Goal: Information Seeking & Learning: Learn about a topic

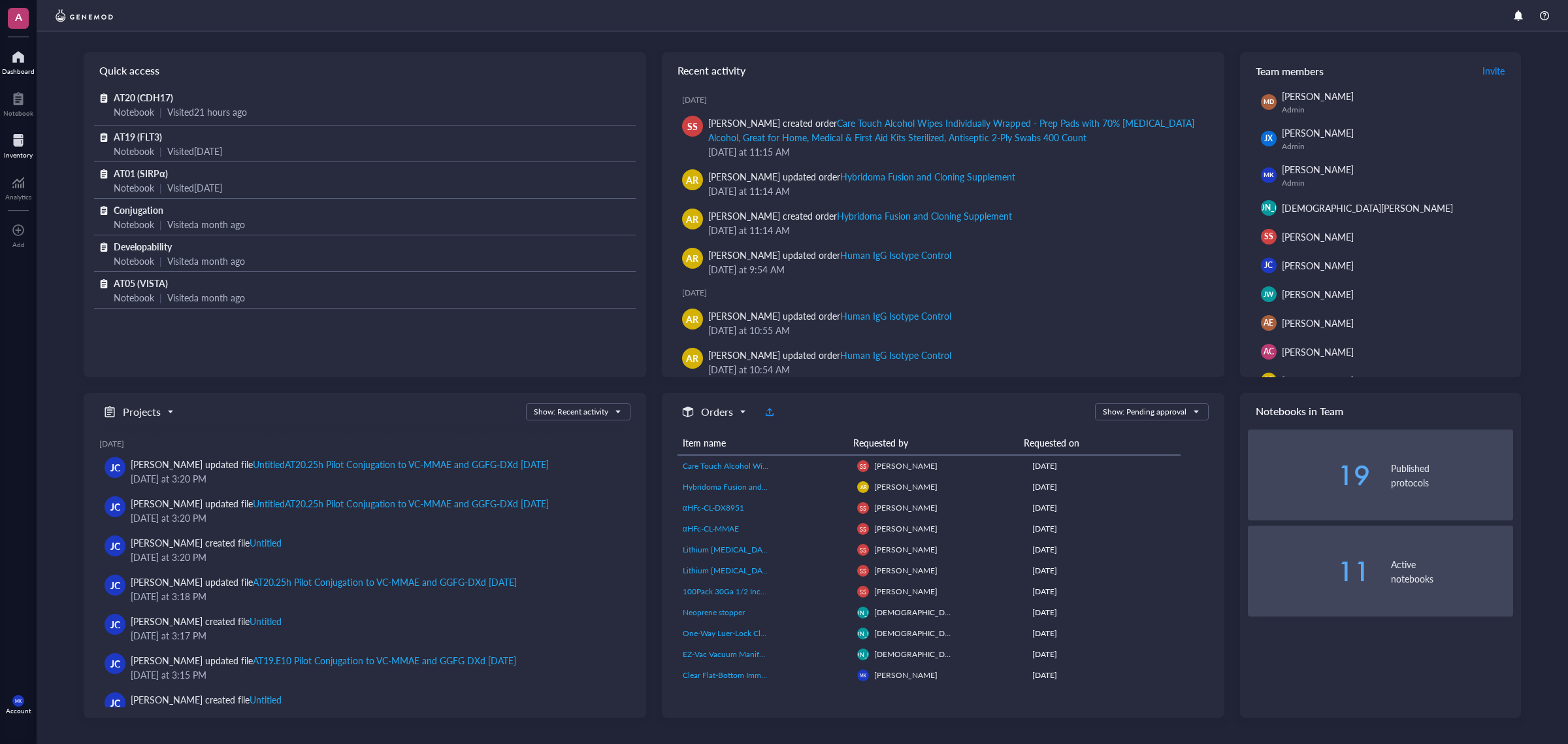
click at [19, 148] on div at bounding box center [18, 140] width 29 height 21
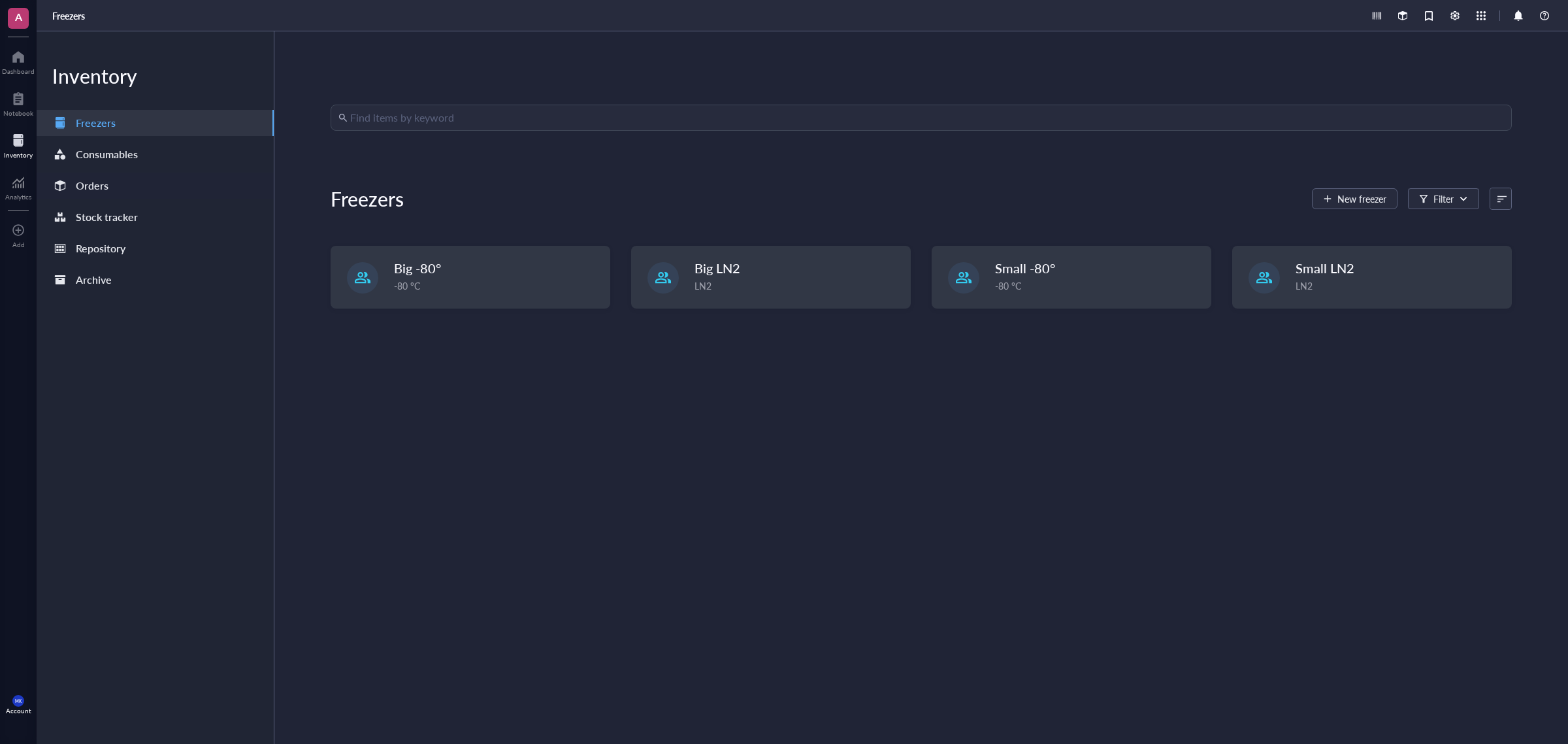
click at [156, 178] on div "Orders" at bounding box center [155, 186] width 237 height 26
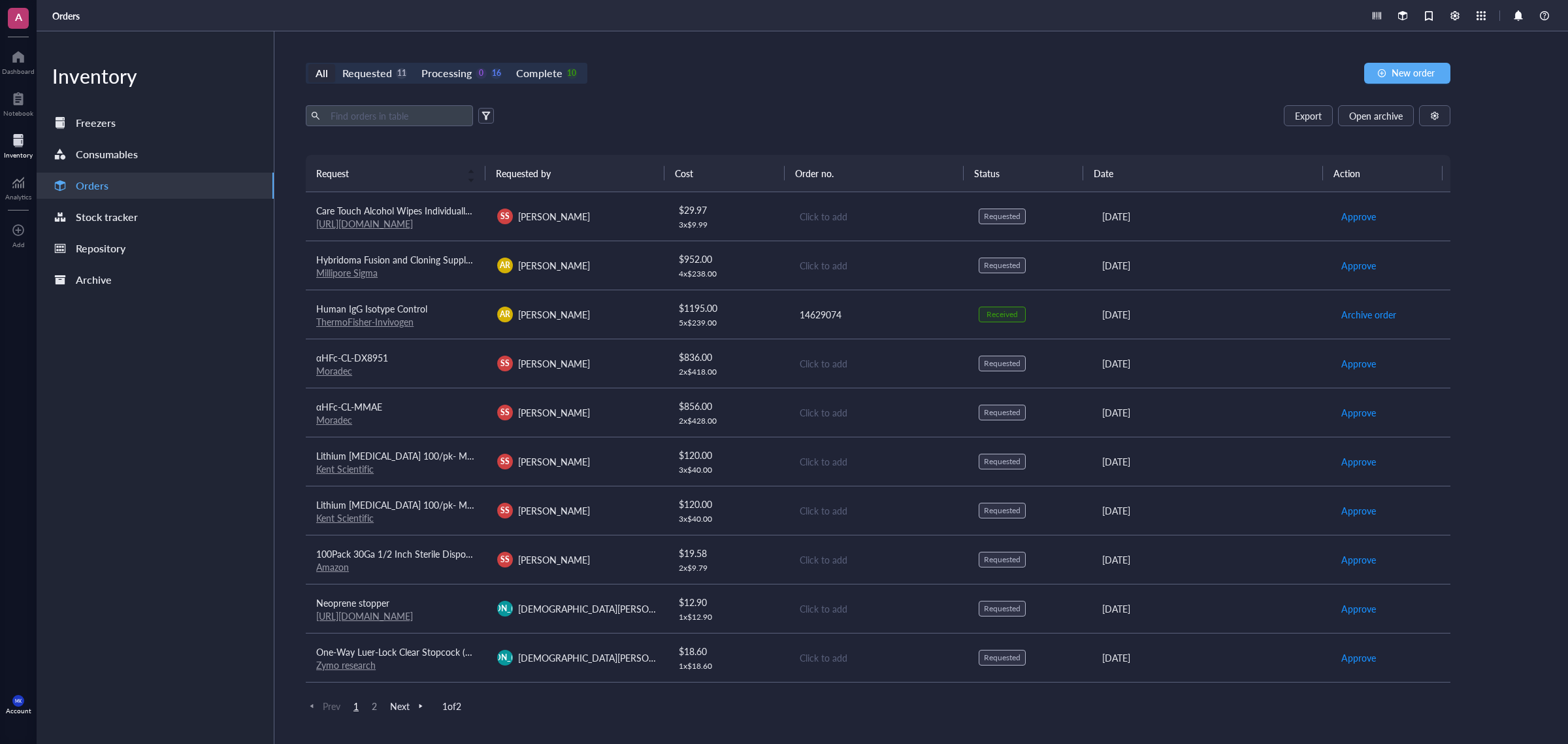
click at [618, 268] on div "AR [PERSON_NAME]" at bounding box center [577, 265] width 160 height 15
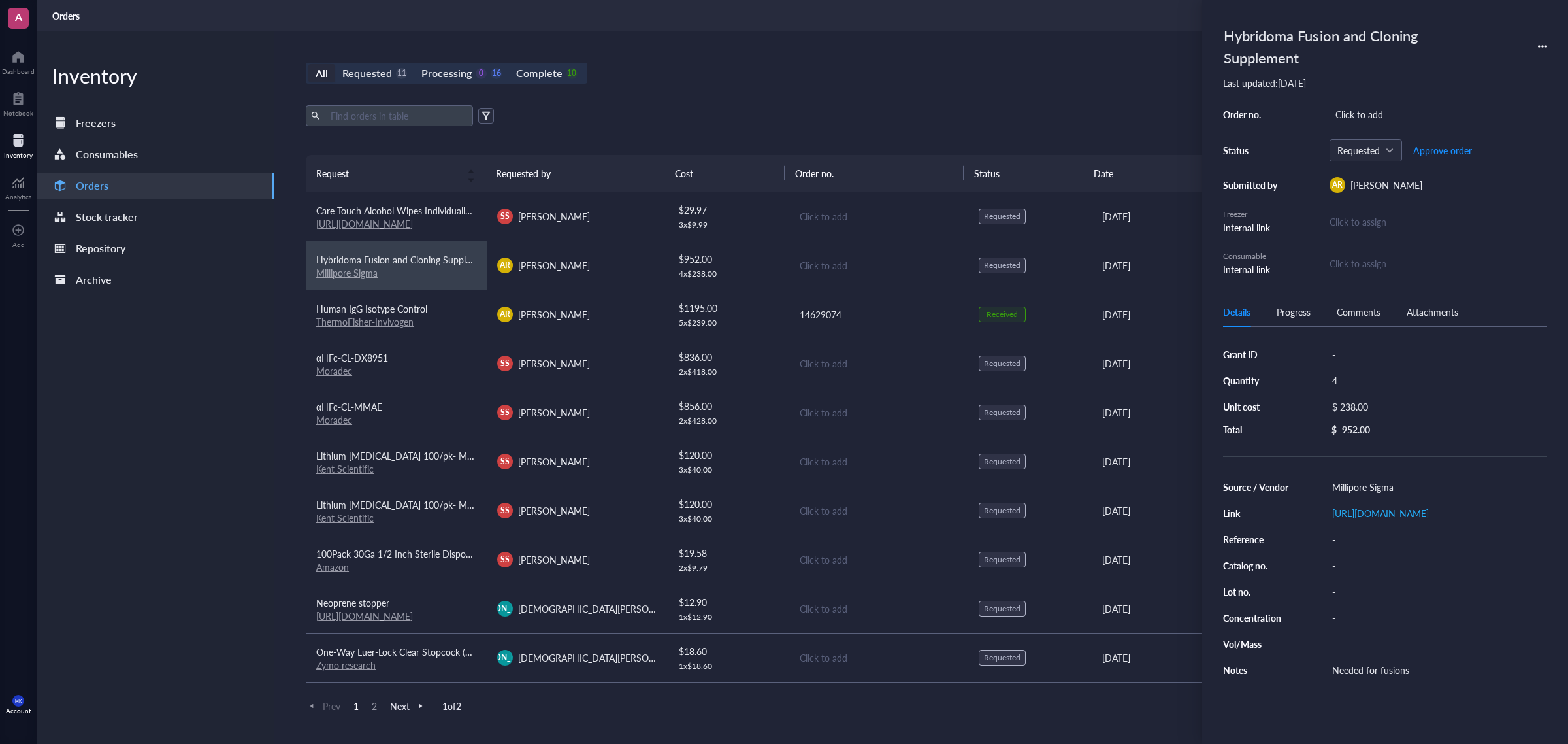
click at [634, 155] on th "Requested by" at bounding box center [575, 173] width 180 height 36
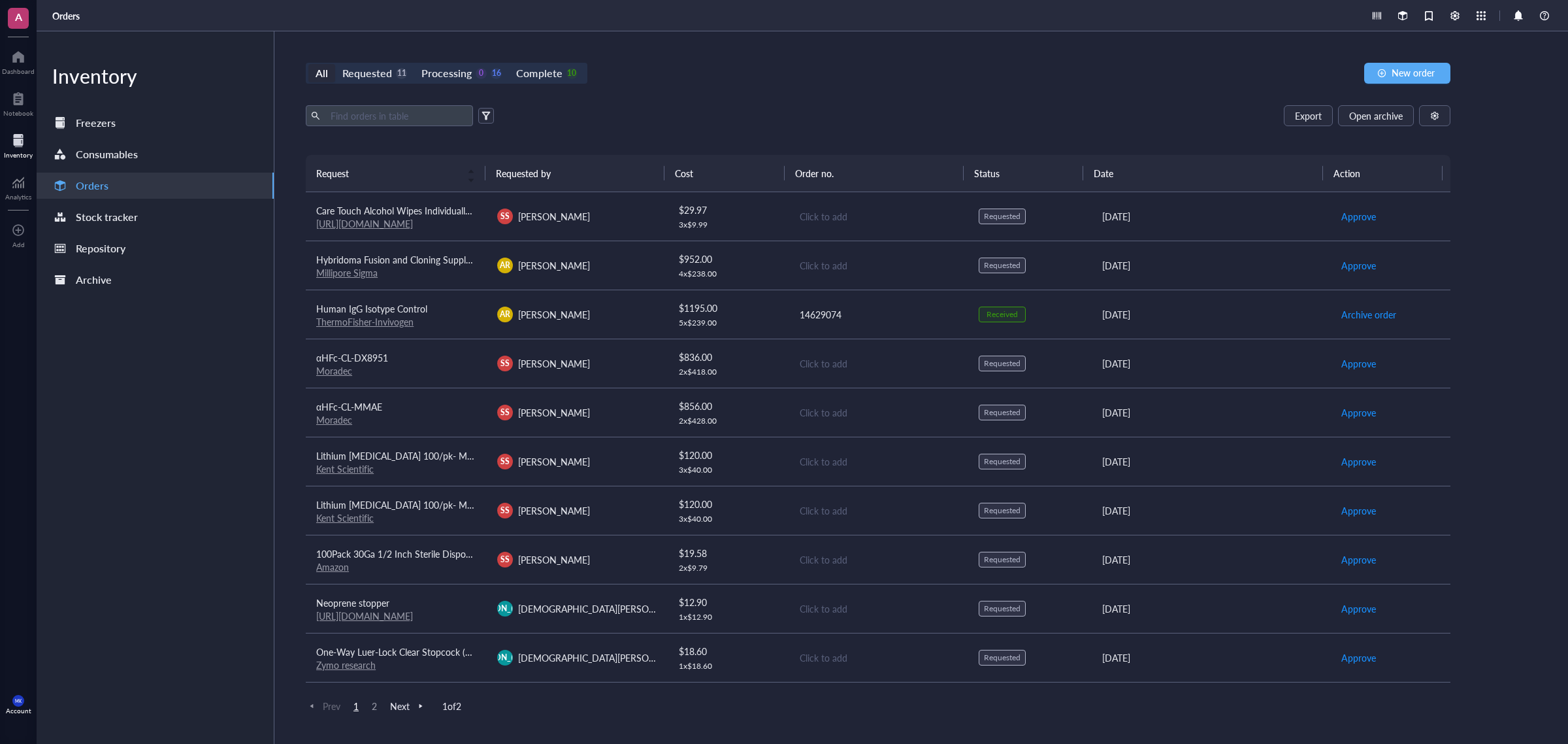
click at [652, 217] on div "SS [PERSON_NAME]" at bounding box center [577, 216] width 160 height 15
click at [678, 109] on div "Export Open archive" at bounding box center [878, 115] width 1145 height 21
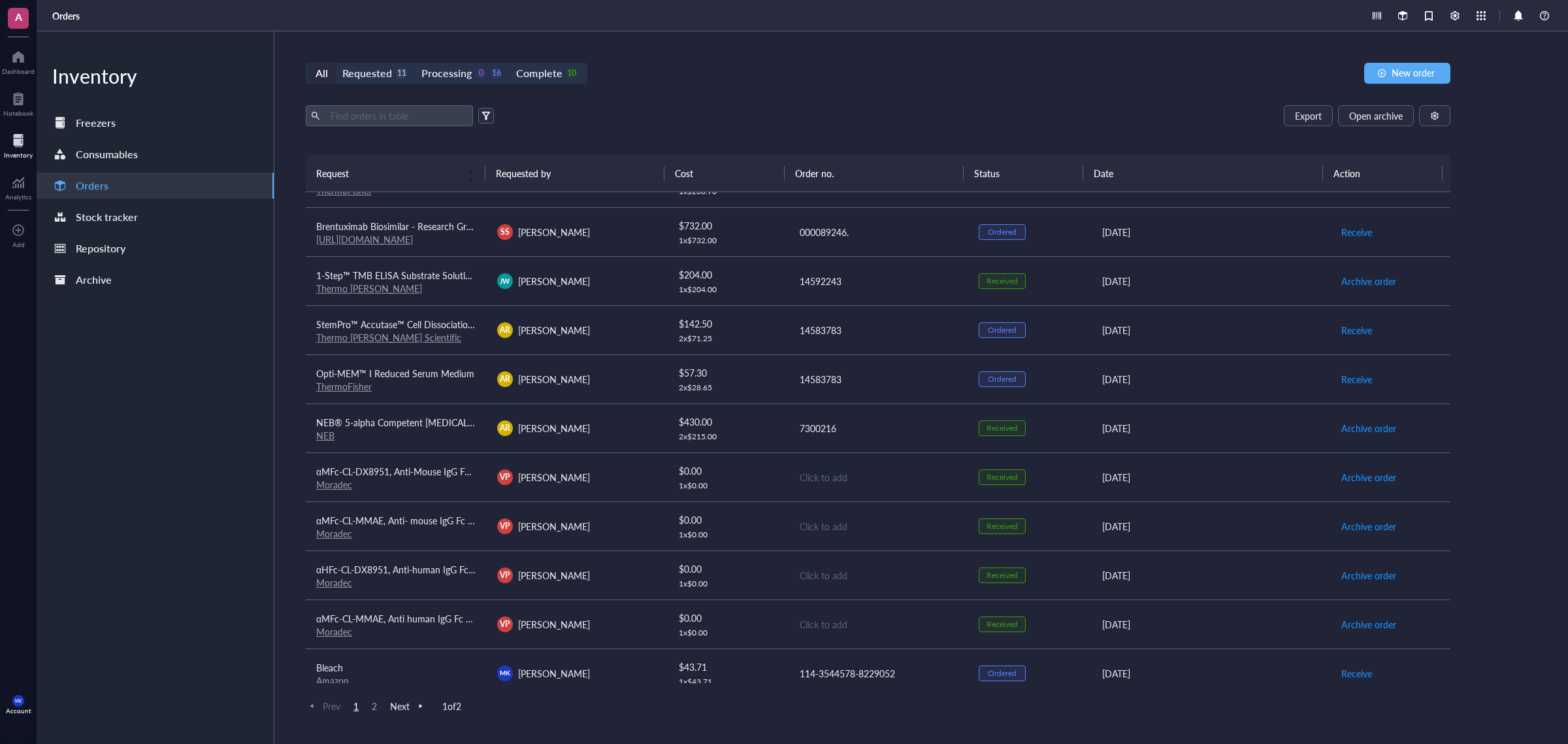
scroll to position [572, 0]
click at [1173, 325] on div "[DATE]" at bounding box center [1211, 331] width 217 height 15
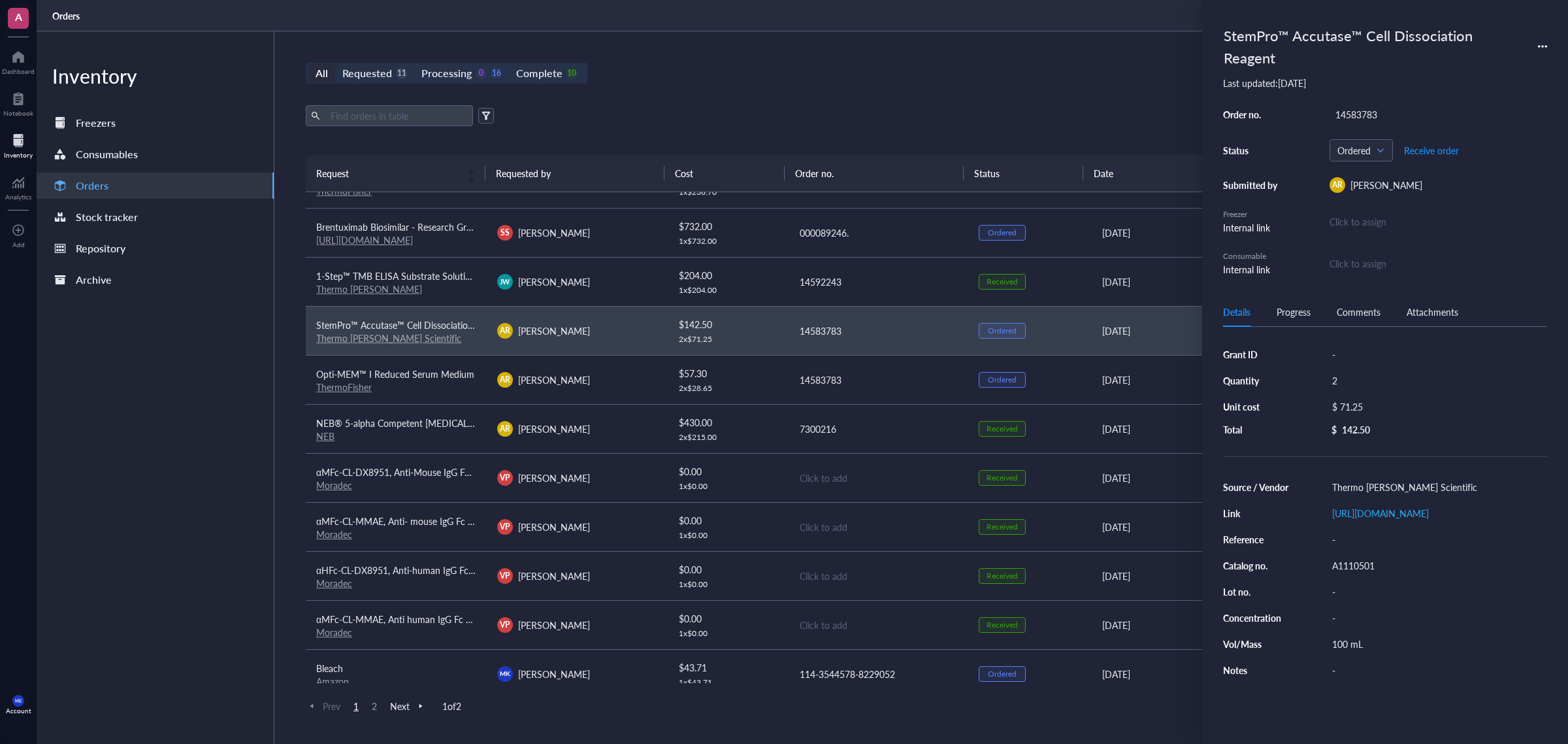
click at [1312, 315] on div "Details Progress Comments Attachments" at bounding box center [1385, 312] width 324 height 29
click at [1300, 314] on div "Progress" at bounding box center [1294, 311] width 34 height 15
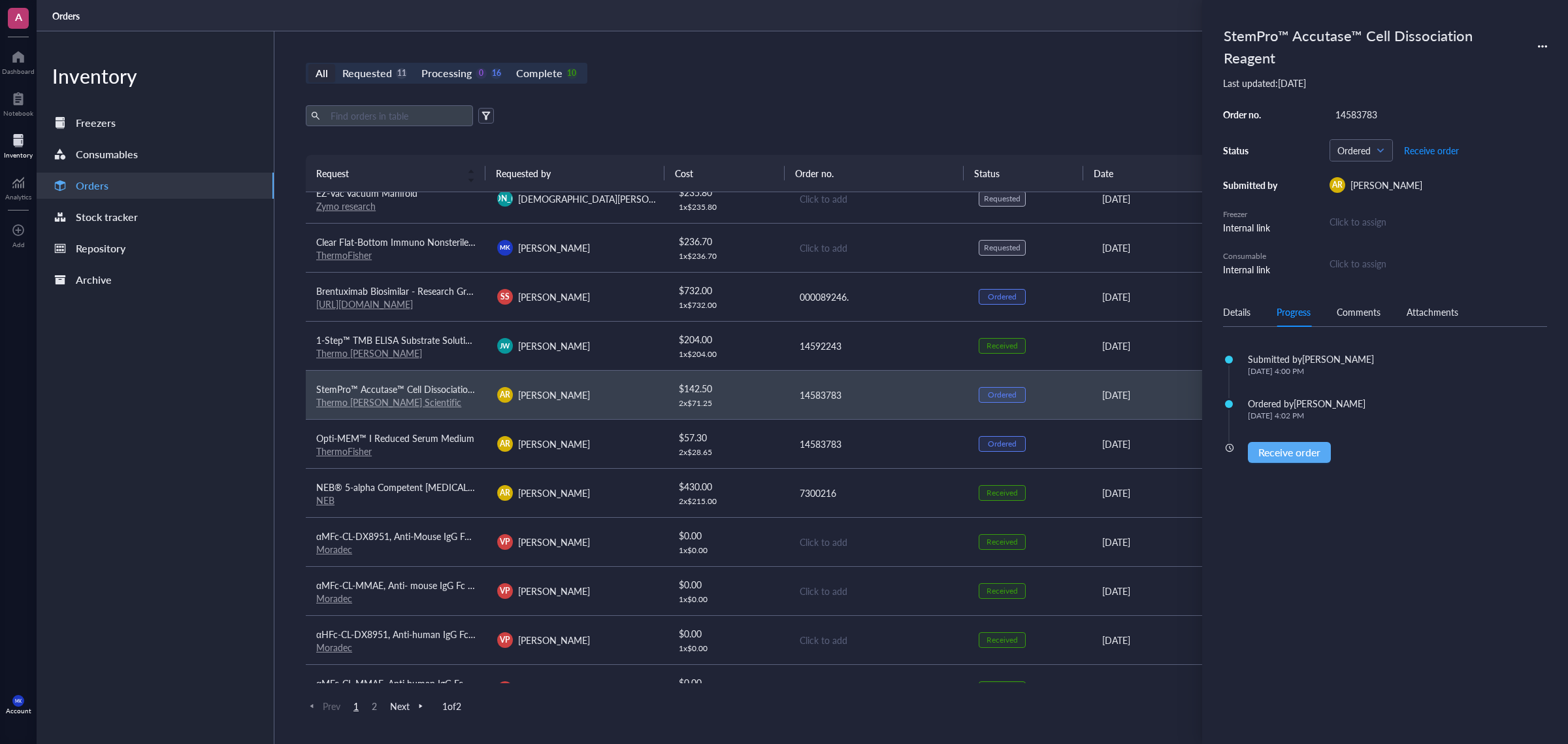
scroll to position [490, 0]
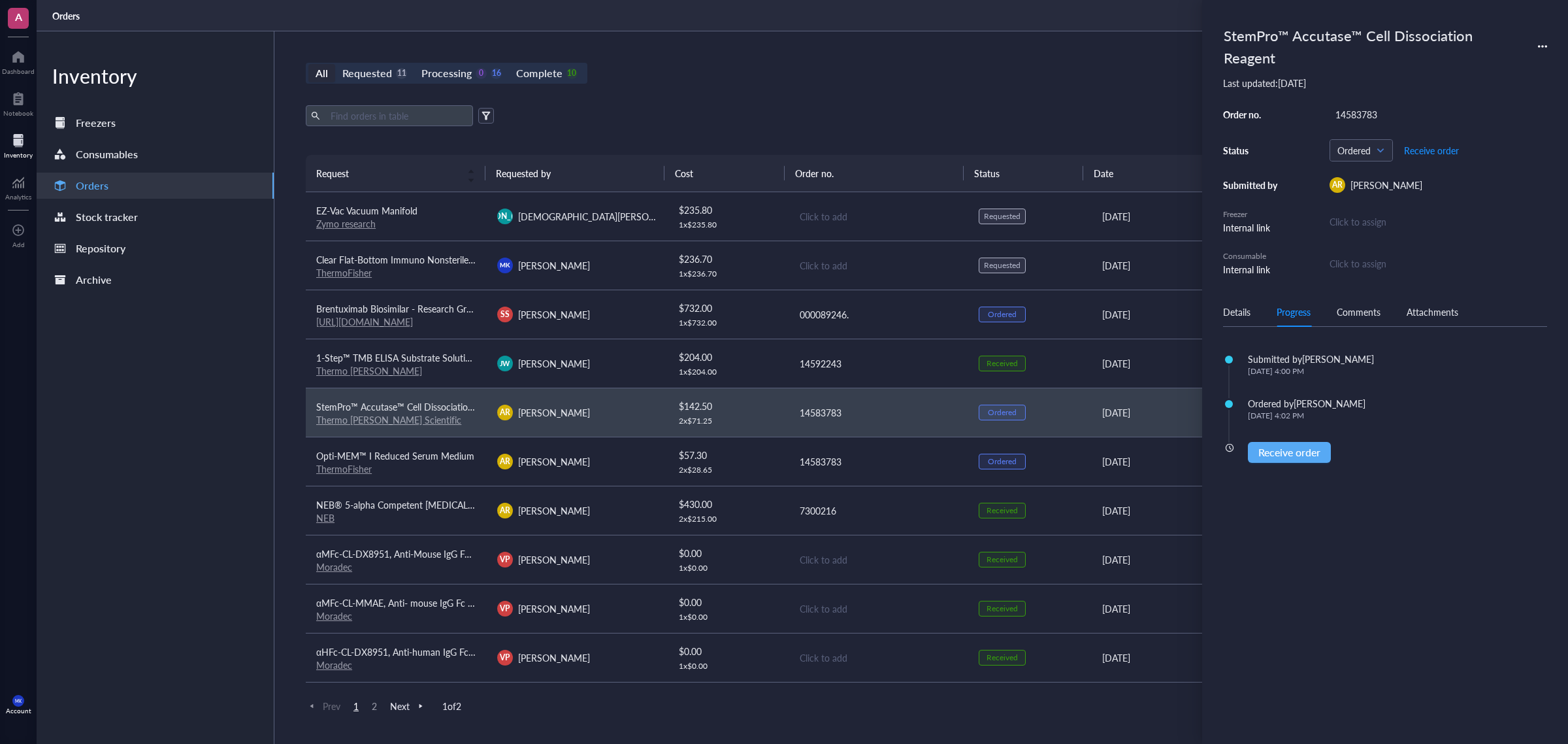
click at [951, 364] on div "14592243" at bounding box center [879, 363] width 159 height 15
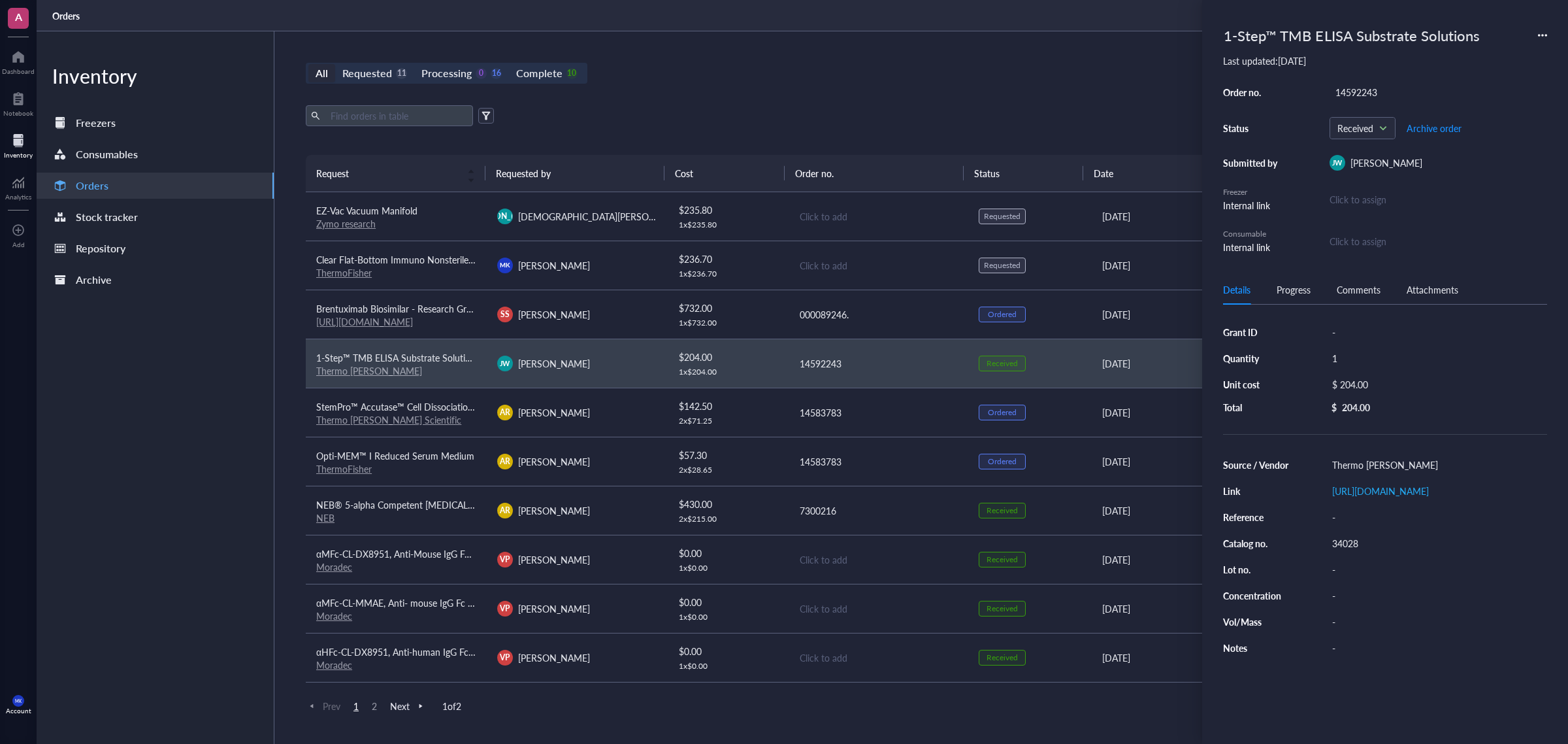
click at [1302, 291] on div "Progress" at bounding box center [1294, 289] width 34 height 15
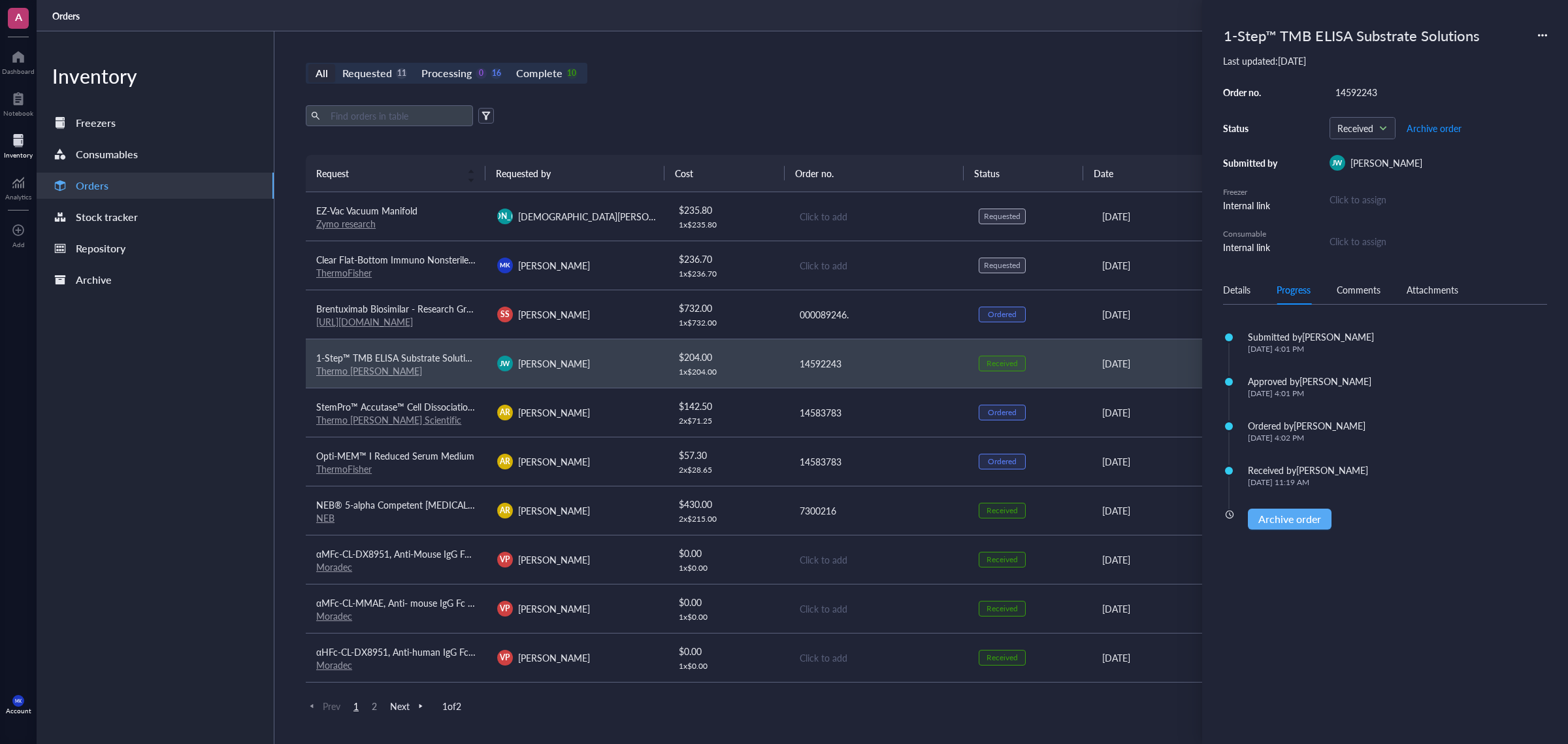
click at [923, 315] on div "000089246." at bounding box center [879, 314] width 159 height 15
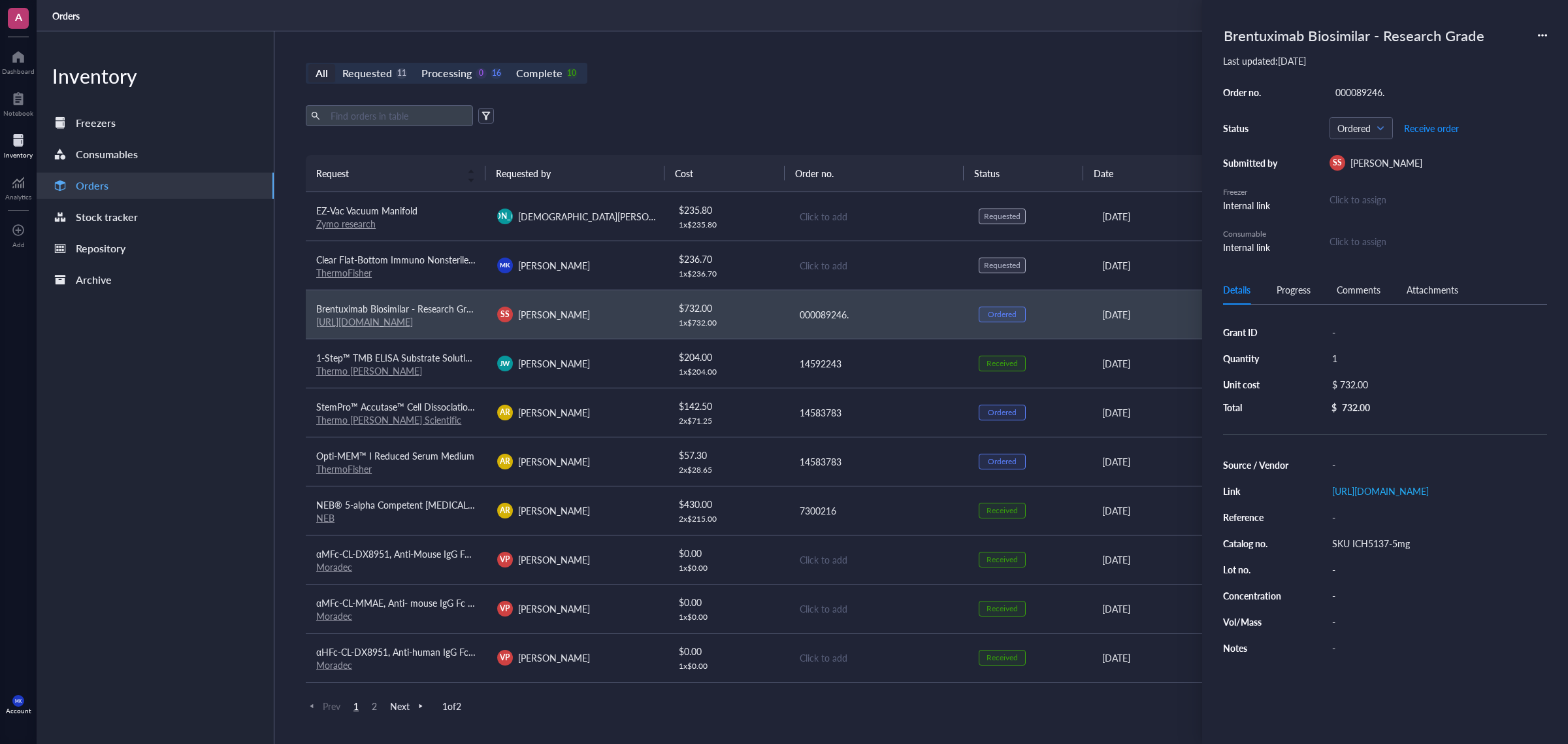
click at [977, 82] on div "All Requested 11 Processing 0 16 Complete 10 New order" at bounding box center [878, 72] width 1145 height 21
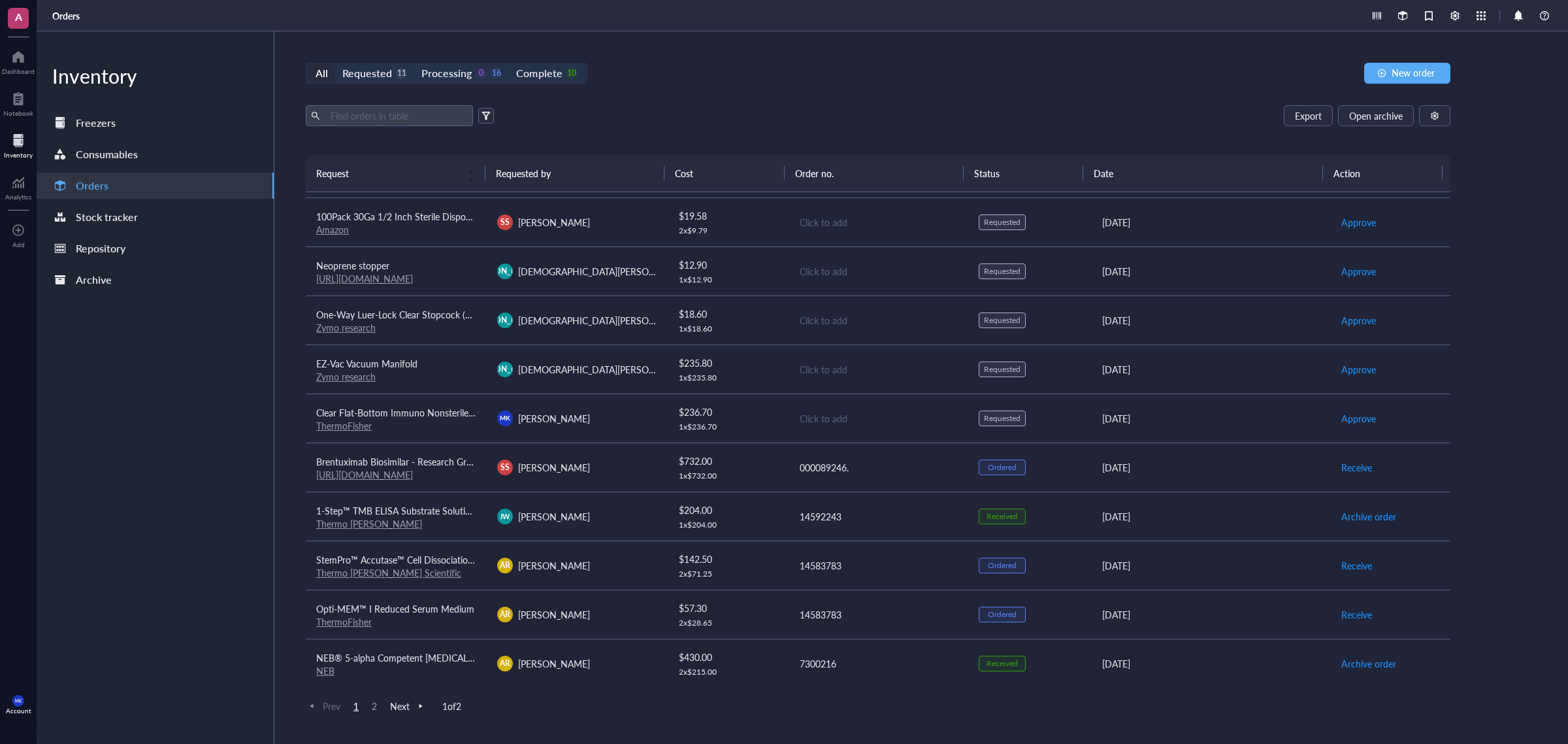
scroll to position [327, 0]
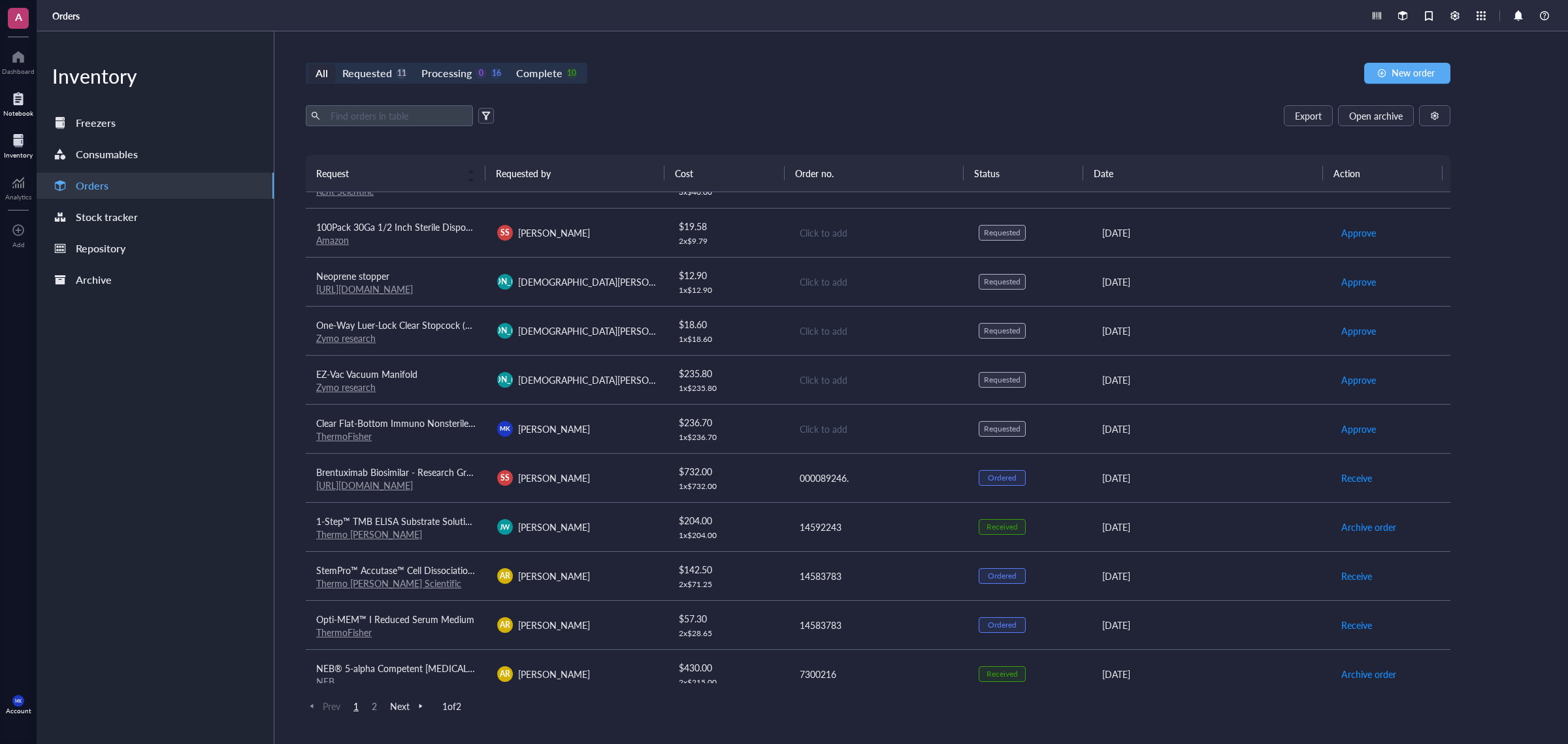
click at [27, 105] on div at bounding box center [18, 98] width 30 height 21
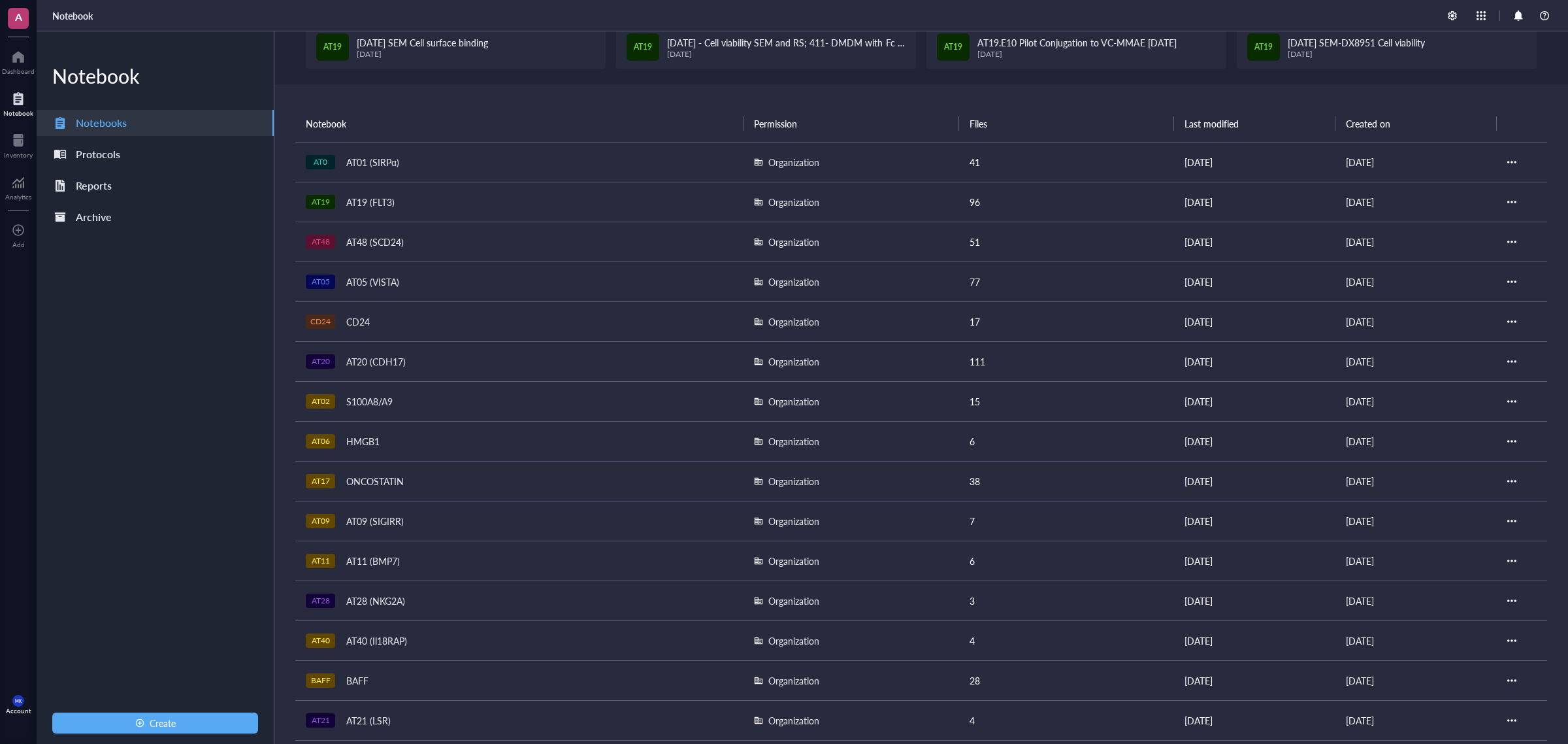
scroll to position [82, 0]
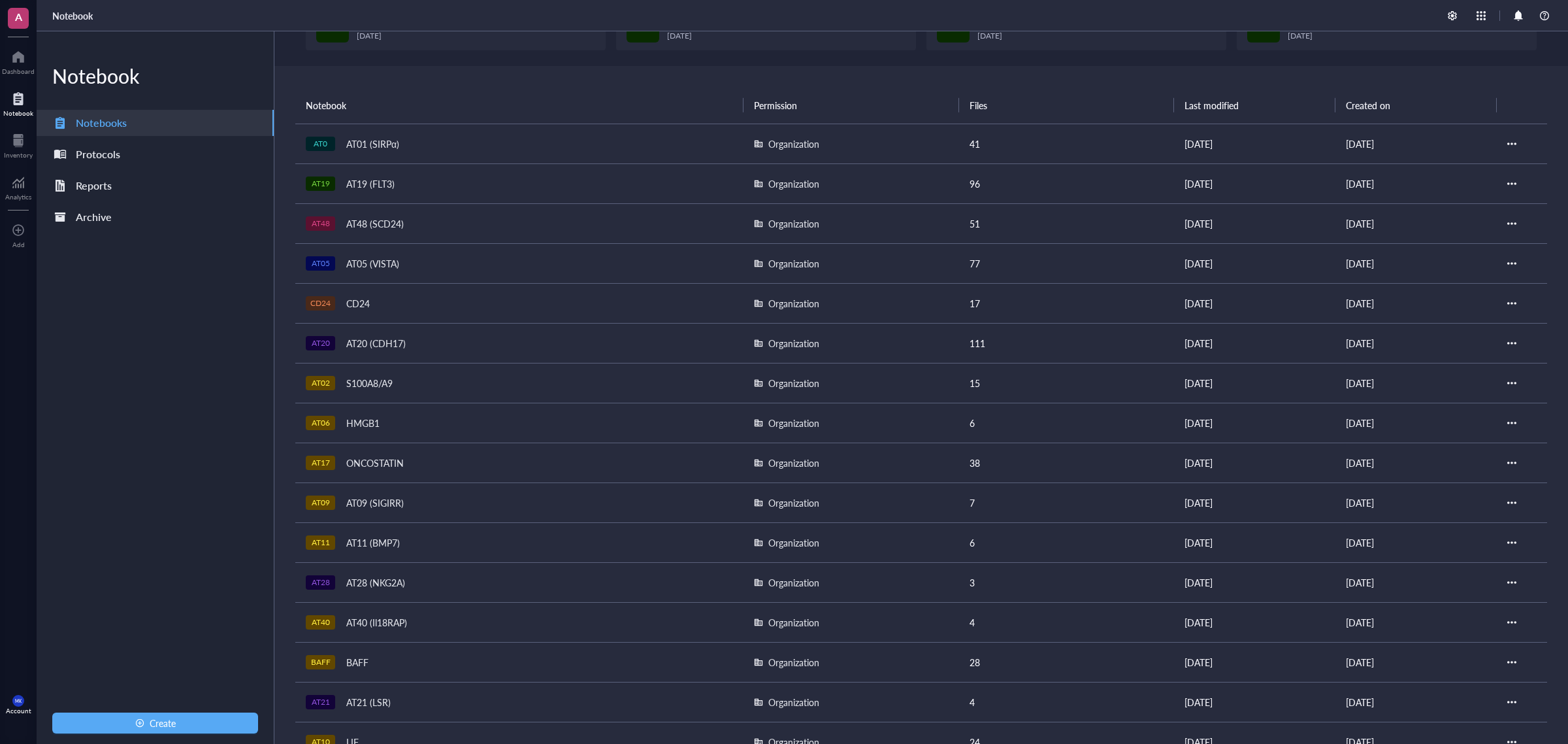
click at [402, 342] on div "AT20 (CDH17)" at bounding box center [376, 343] width 71 height 19
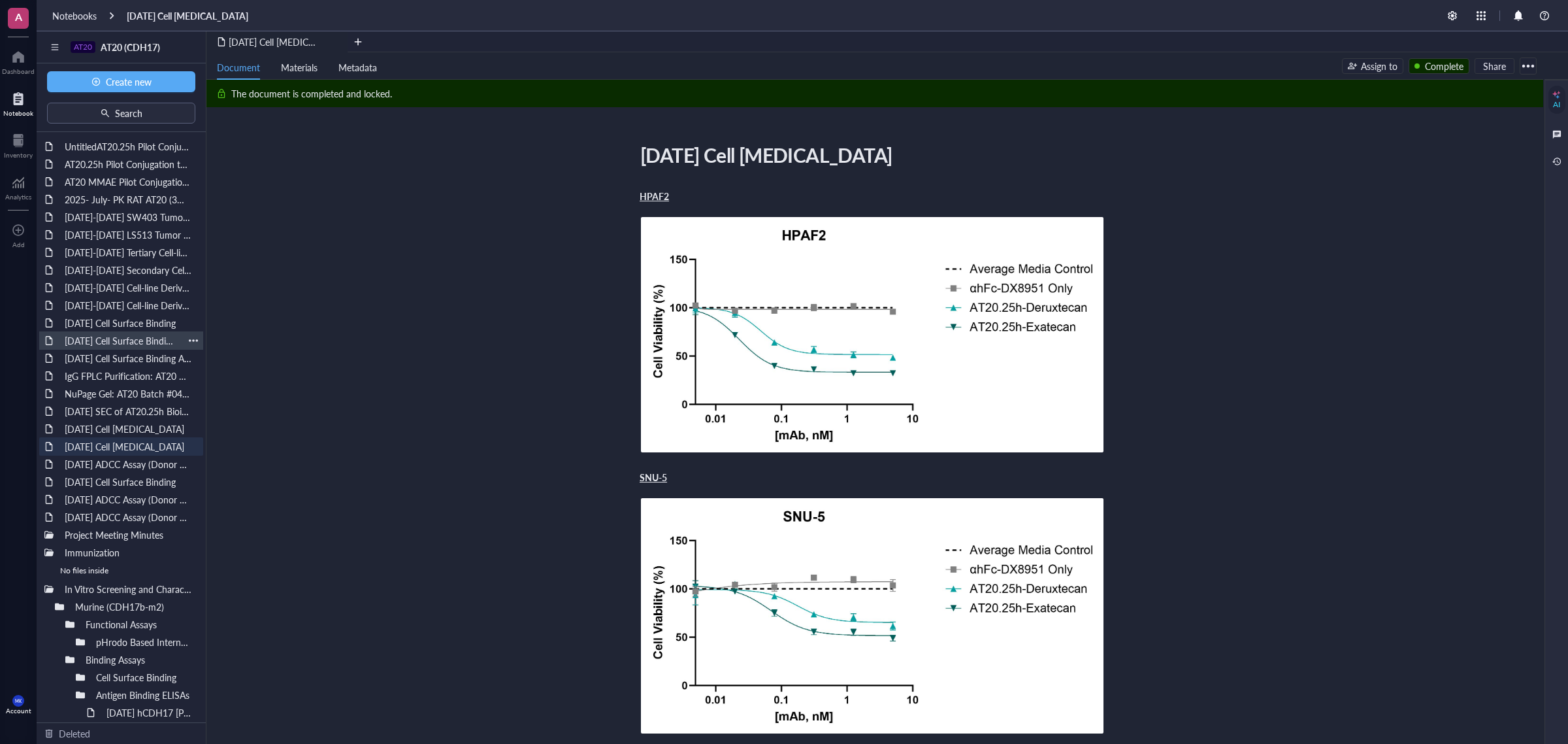
click at [125, 344] on div "[DATE] Cell Surface Binding Assay" at bounding box center [121, 341] width 125 height 19
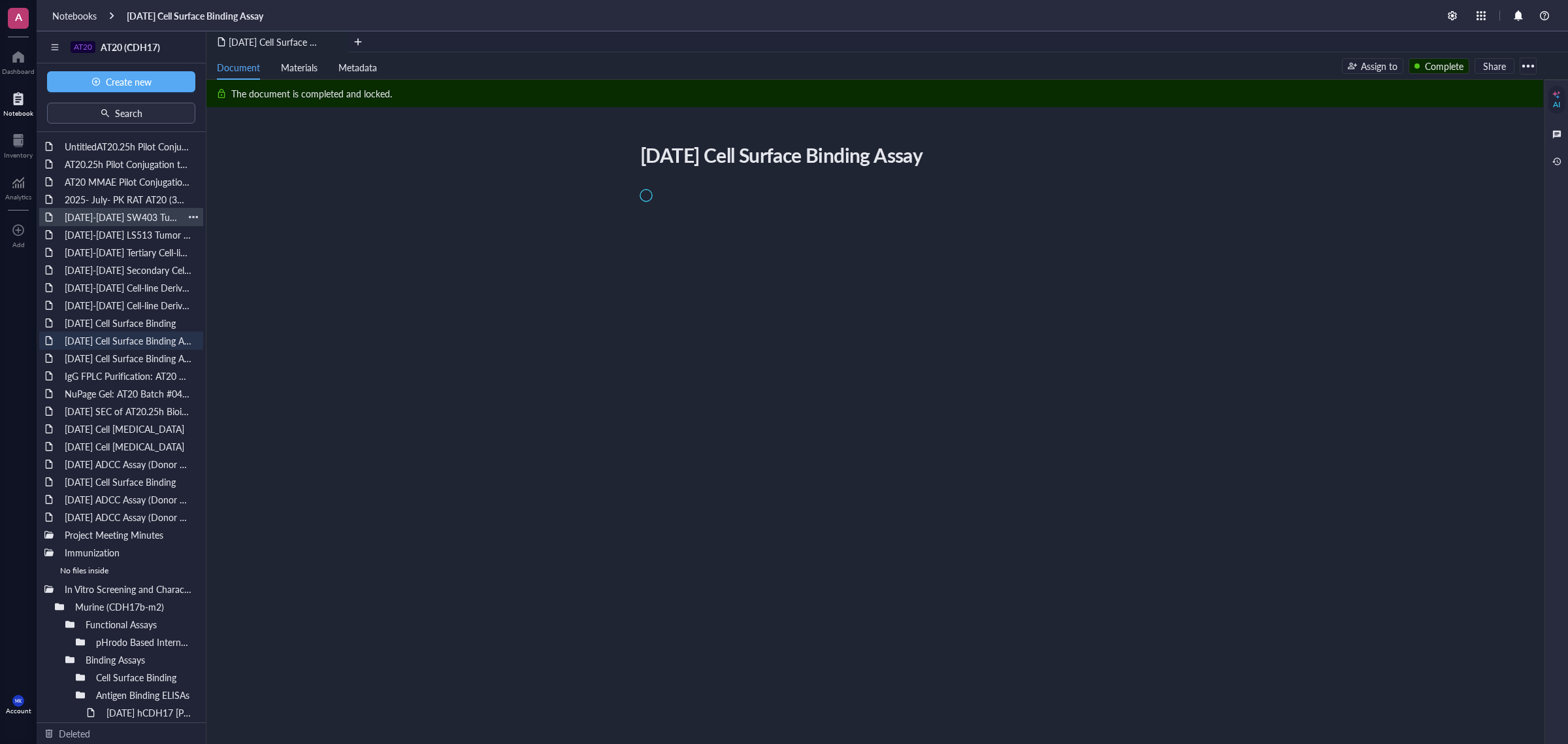
click at [118, 214] on div "[DATE]-[DATE] SW403 Tumor Growth Pilot Study" at bounding box center [121, 217] width 125 height 19
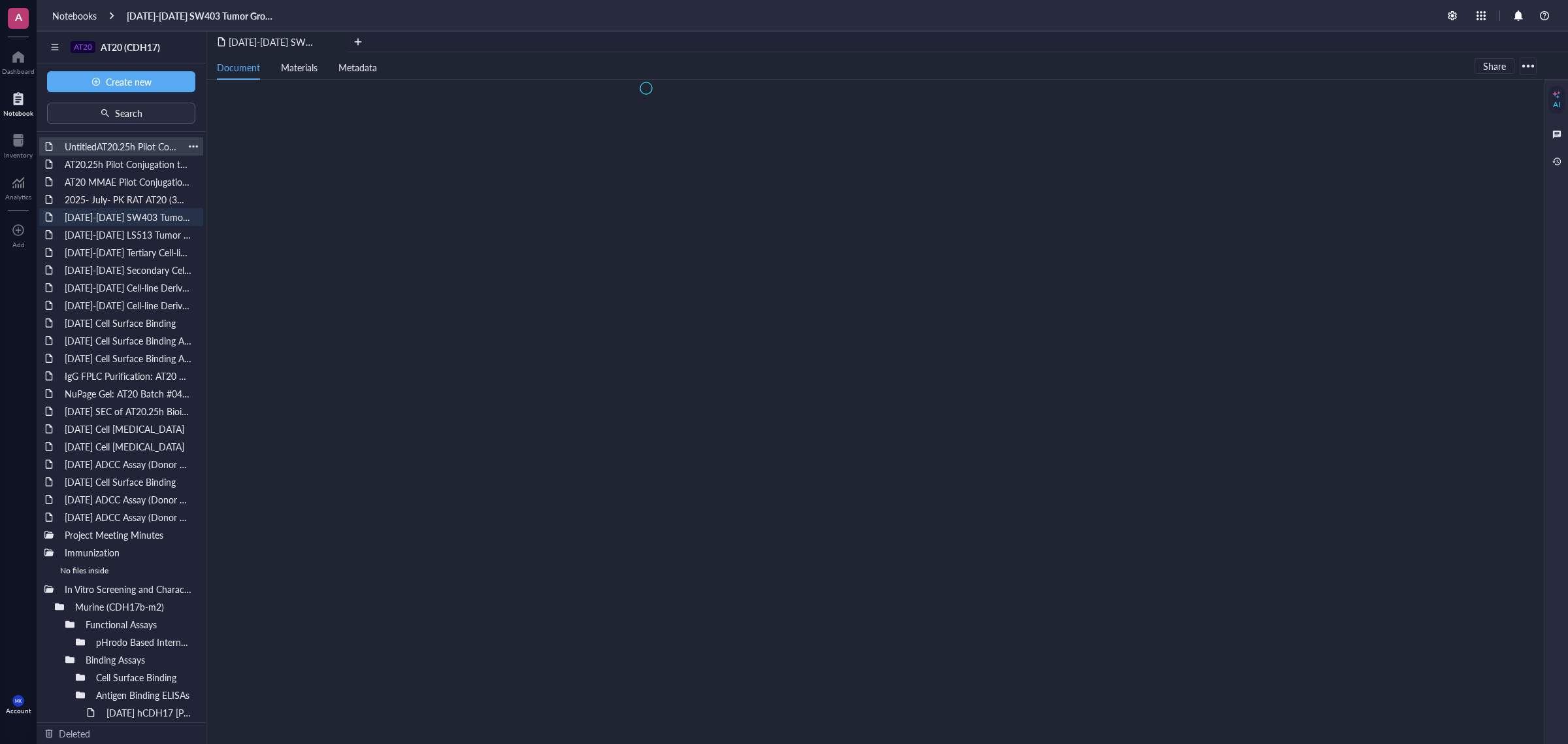
click at [118, 141] on div "UntitledAT20.25h Pilot Conjugation to VC-MMAE and GGFG-DXd [DATE]" at bounding box center [121, 146] width 125 height 19
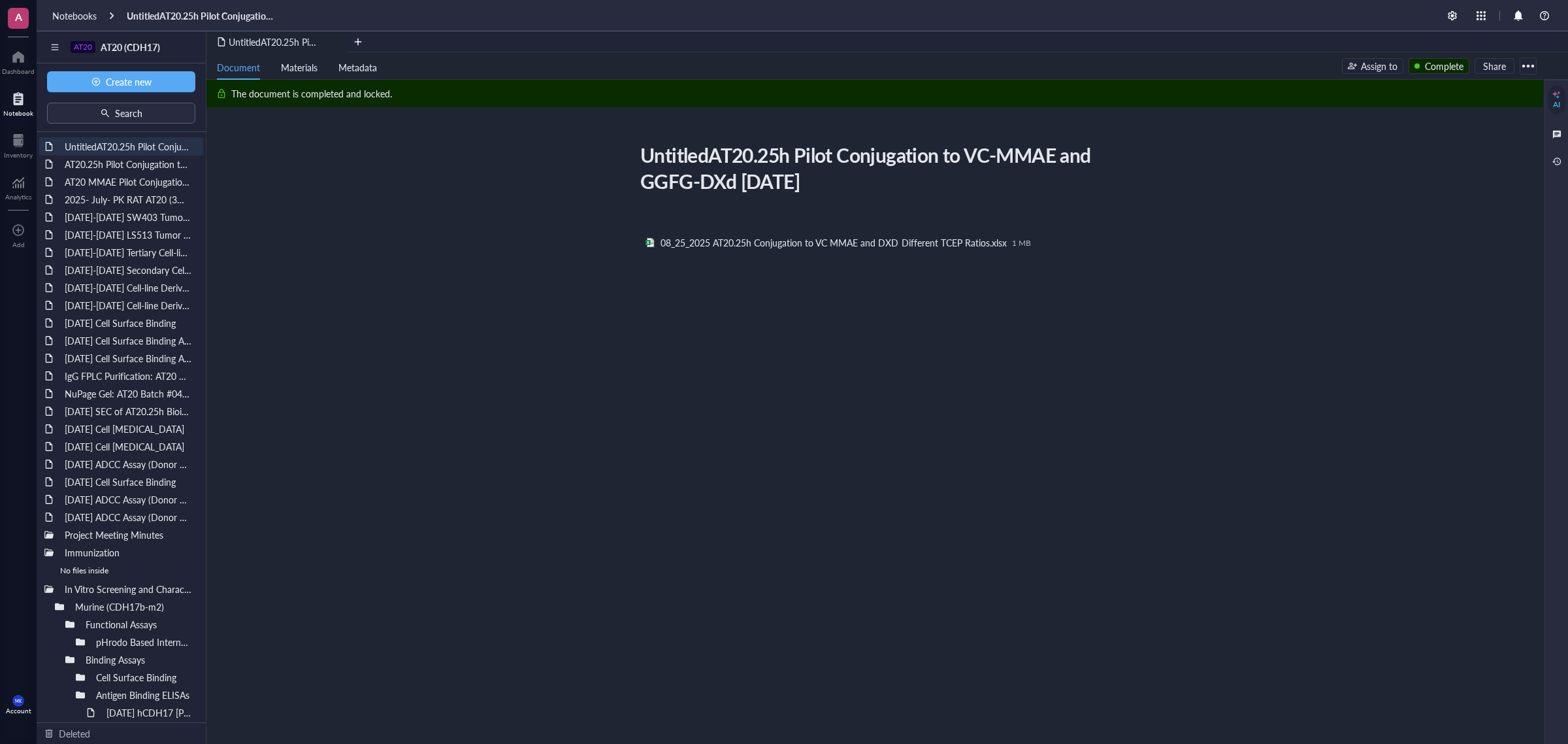
click at [697, 155] on div "UntitledAT20.25h Pilot Conjugation to VC-MMAE and GGFG-DXd [DATE]" at bounding box center [866, 168] width 465 height 59
click at [927, 237] on div "08_25_2025 AT20.25h Conjugation to VC MMAE and DXD Different TCEP Ratios.xlsx" at bounding box center [833, 242] width 346 height 12
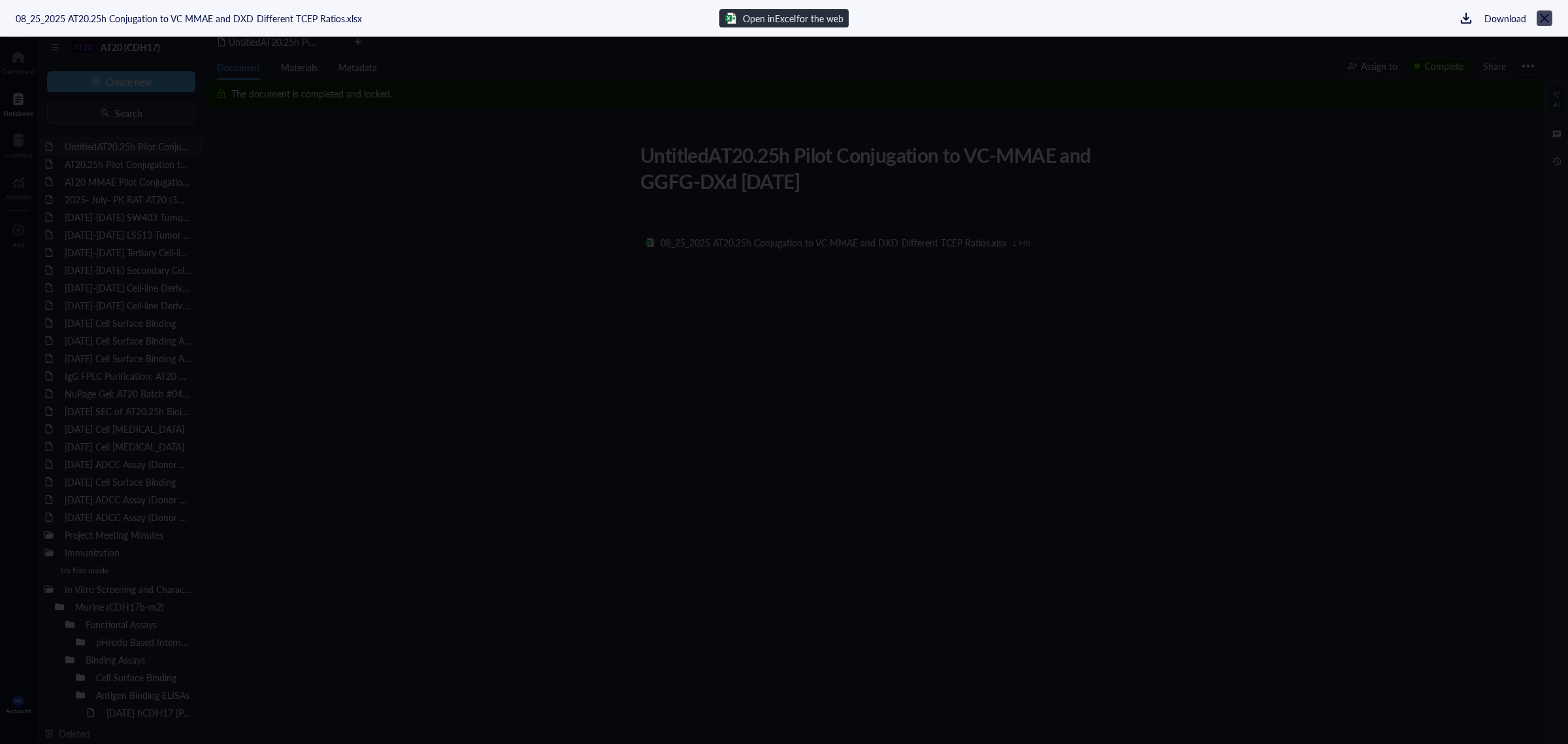
click at [1549, 19] on icon at bounding box center [1545, 19] width 12 height 12
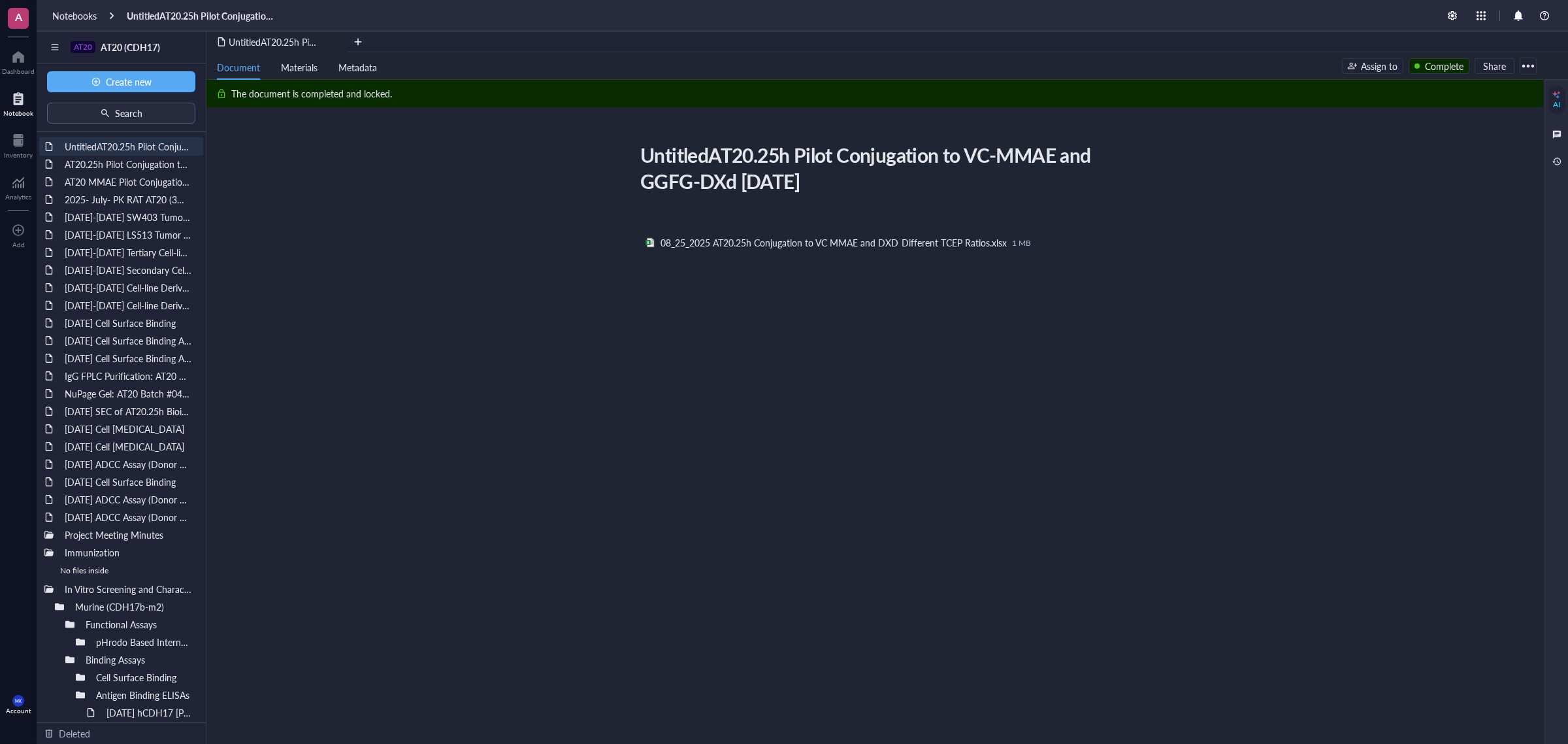
click at [399, 433] on div "UntitledAT20.25h Pilot Conjugation to VC-MMAE and GGFG-DXd [DATE] UntitledAT20.…" at bounding box center [872, 323] width 1331 height 369
click at [125, 394] on div "NuPage Gel: AT20 Batch #04162025, #051525, #060325" at bounding box center [121, 393] width 125 height 19
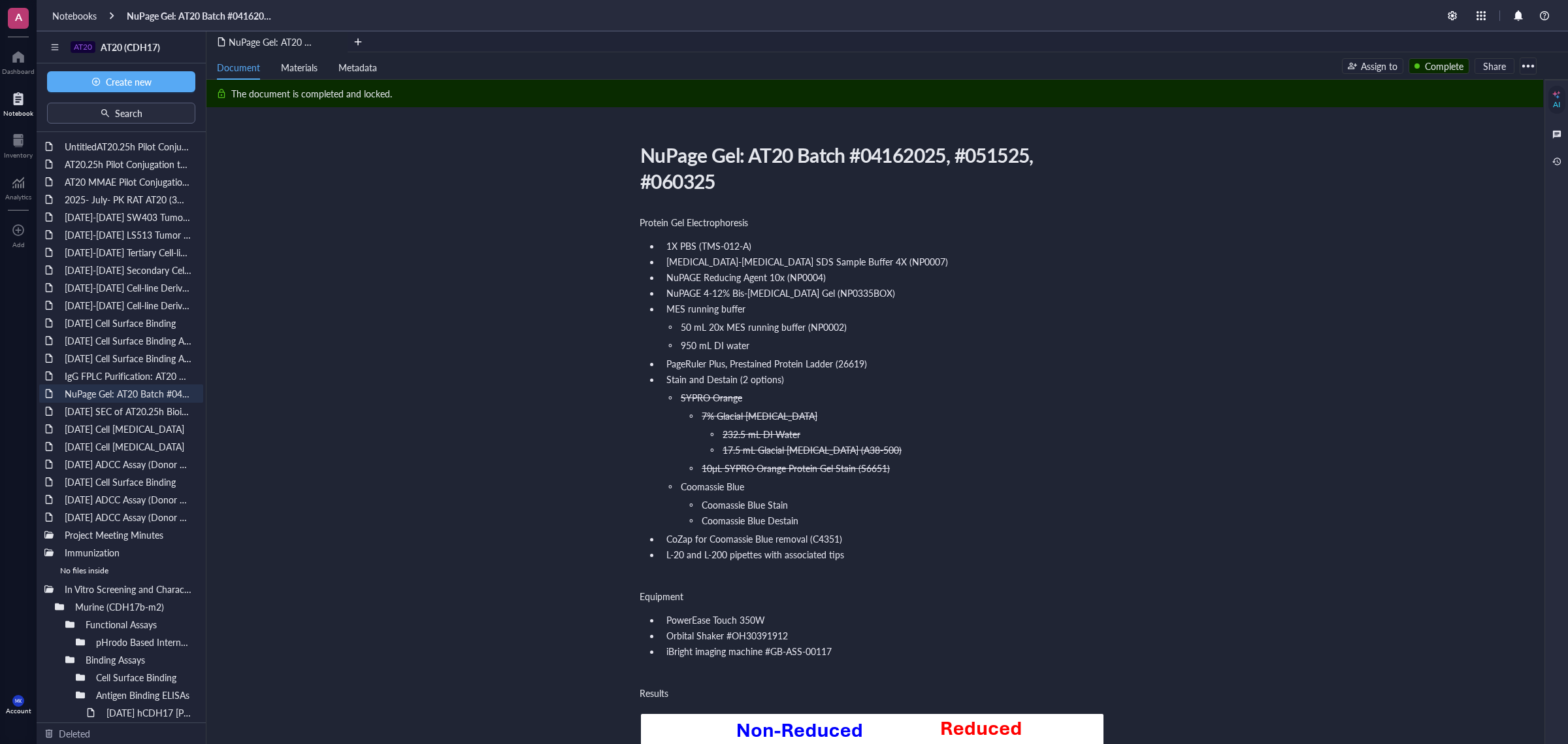
click at [1524, 63] on div at bounding box center [1528, 66] width 21 height 21
click at [1556, 161] on div at bounding box center [1556, 161] width 15 height 15
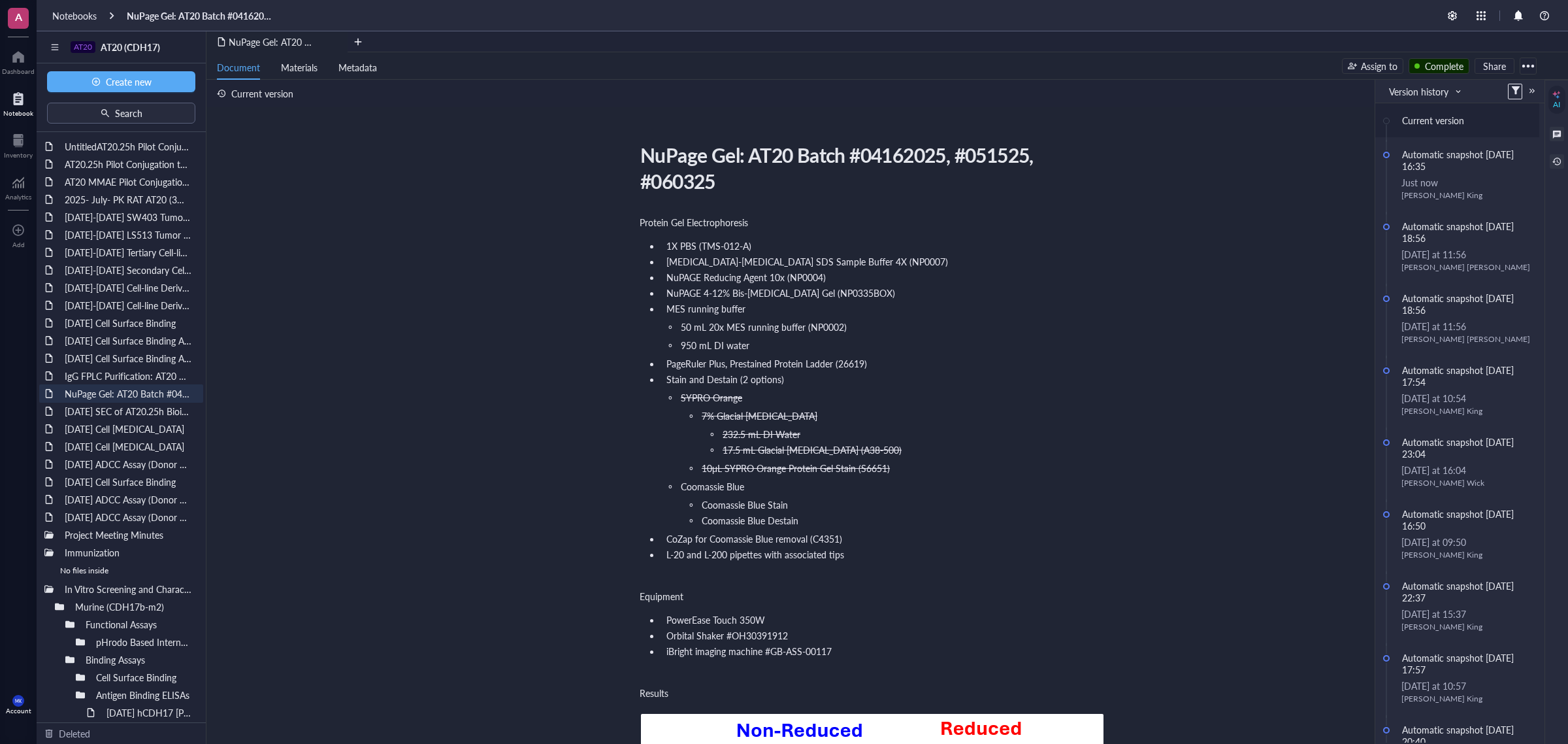
click at [1552, 126] on div at bounding box center [1556, 133] width 15 height 15
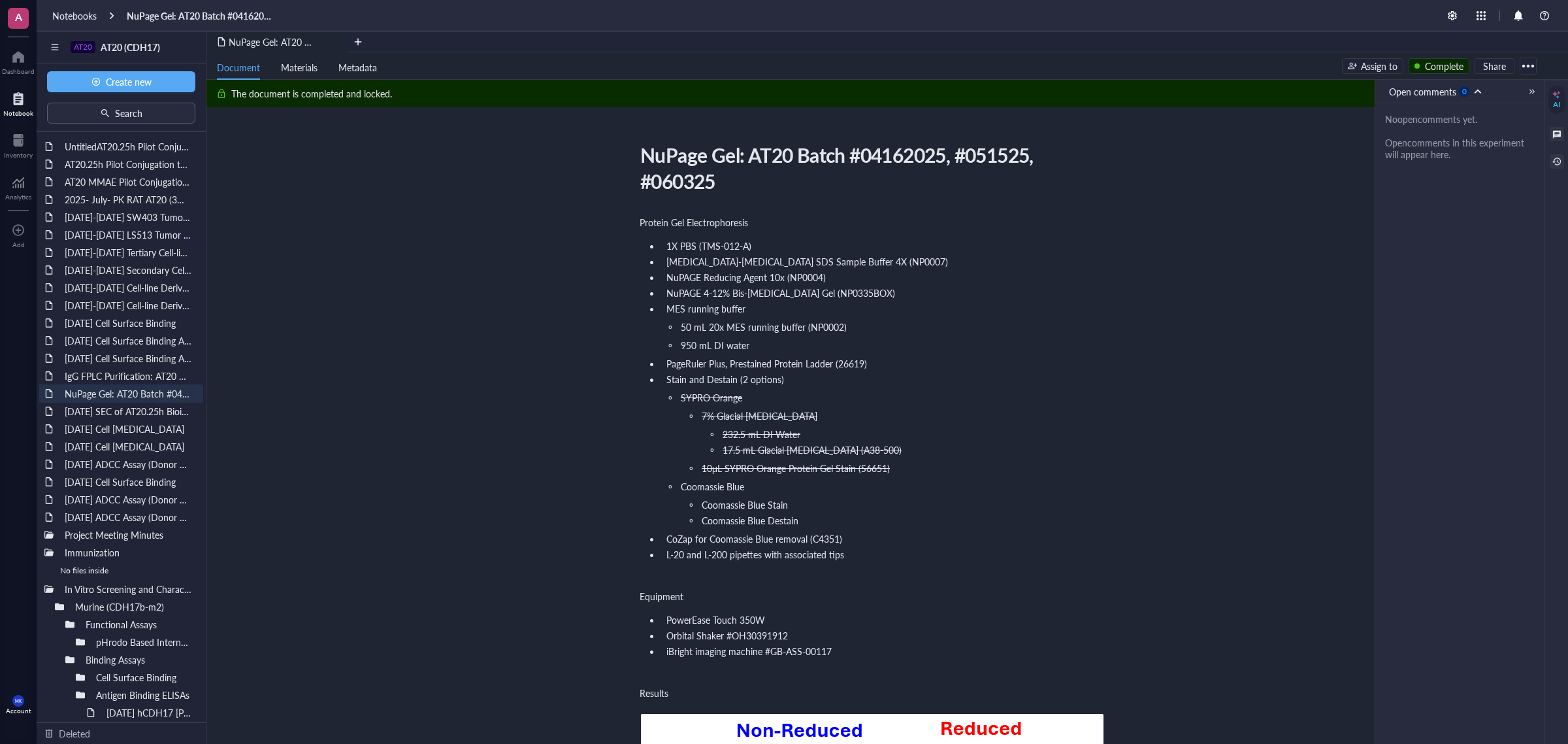
click at [1558, 163] on div at bounding box center [1556, 161] width 15 height 15
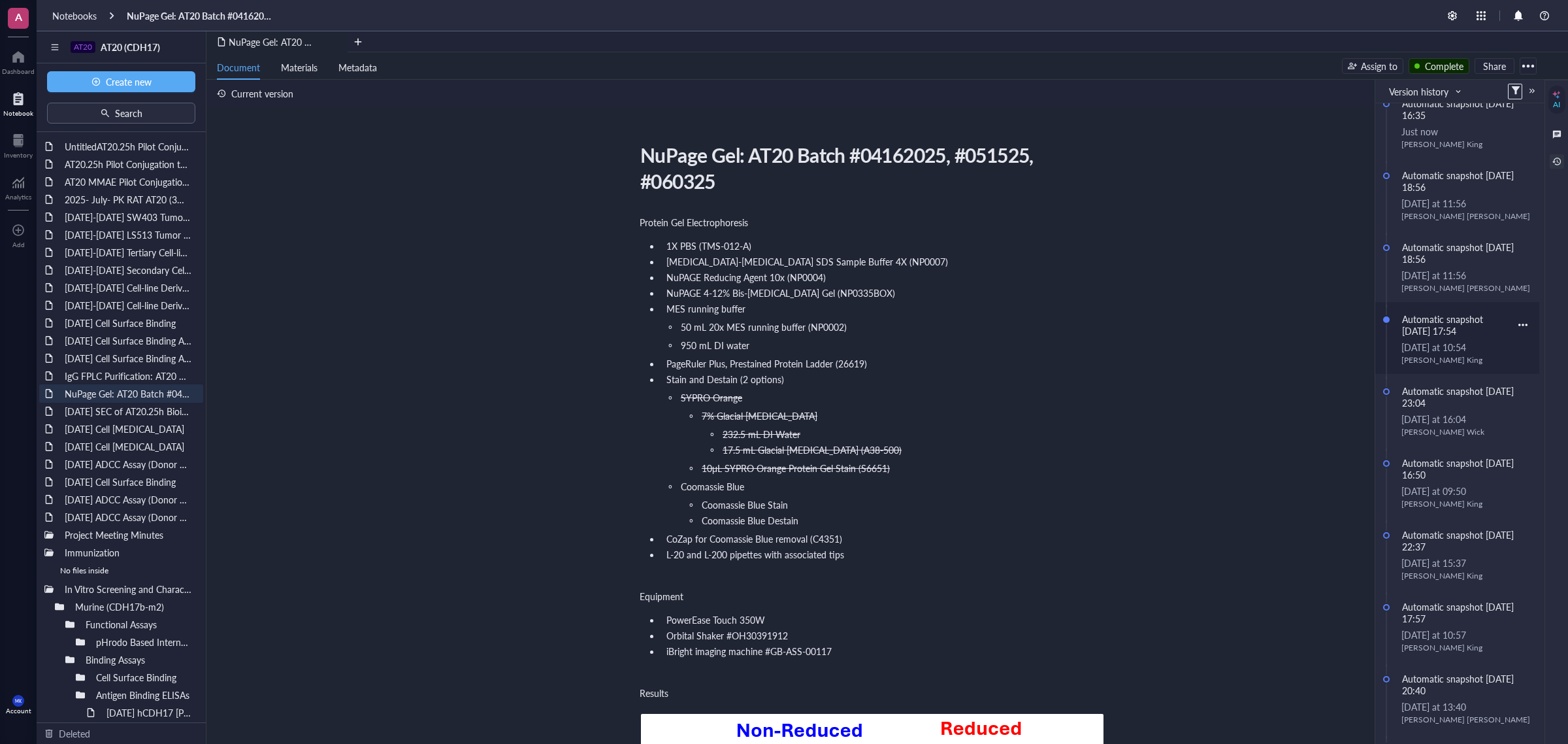
scroll to position [105, 0]
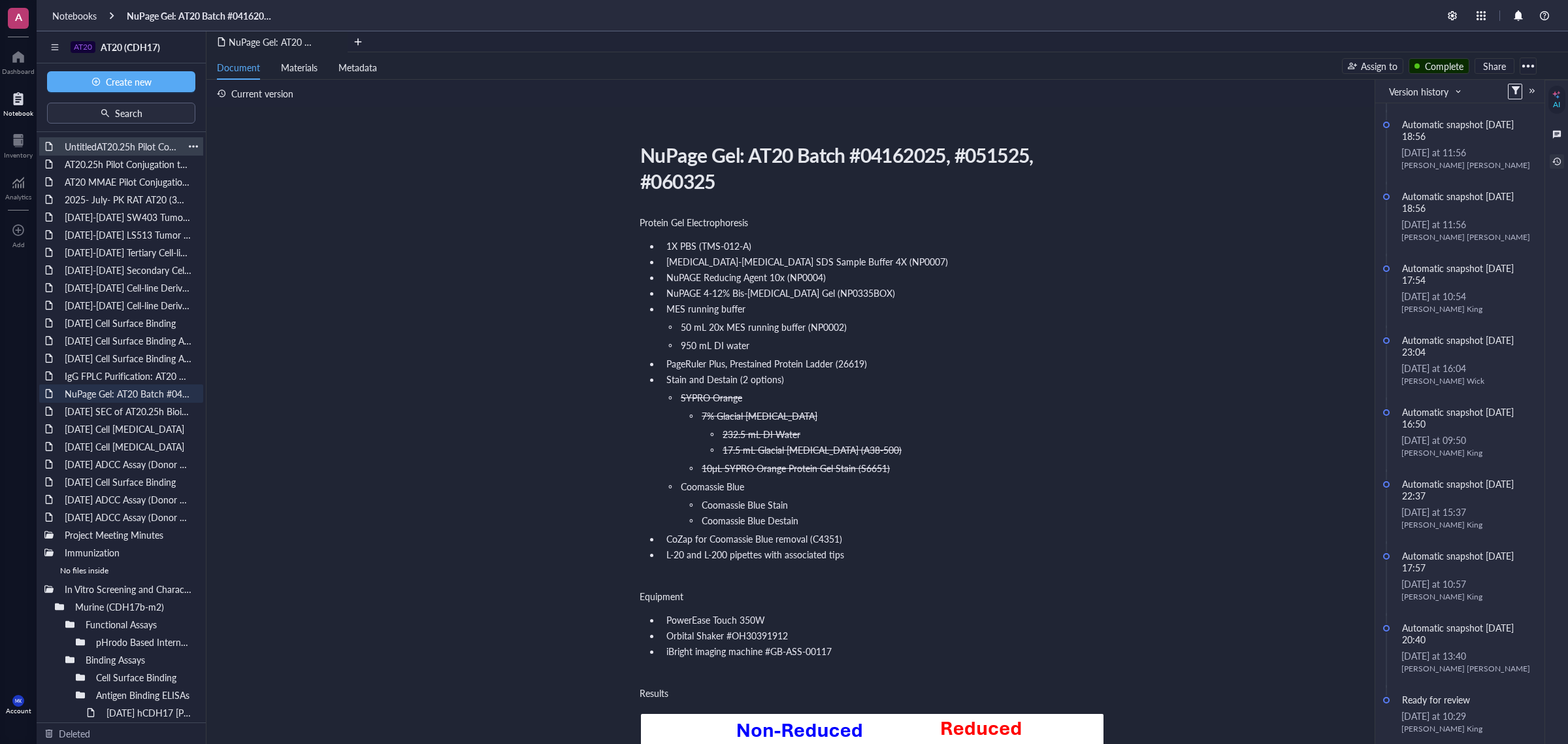
click at [99, 148] on div "UntitledAT20.25h Pilot Conjugation to VC-MMAE and GGFG-DXd [DATE]" at bounding box center [121, 146] width 125 height 19
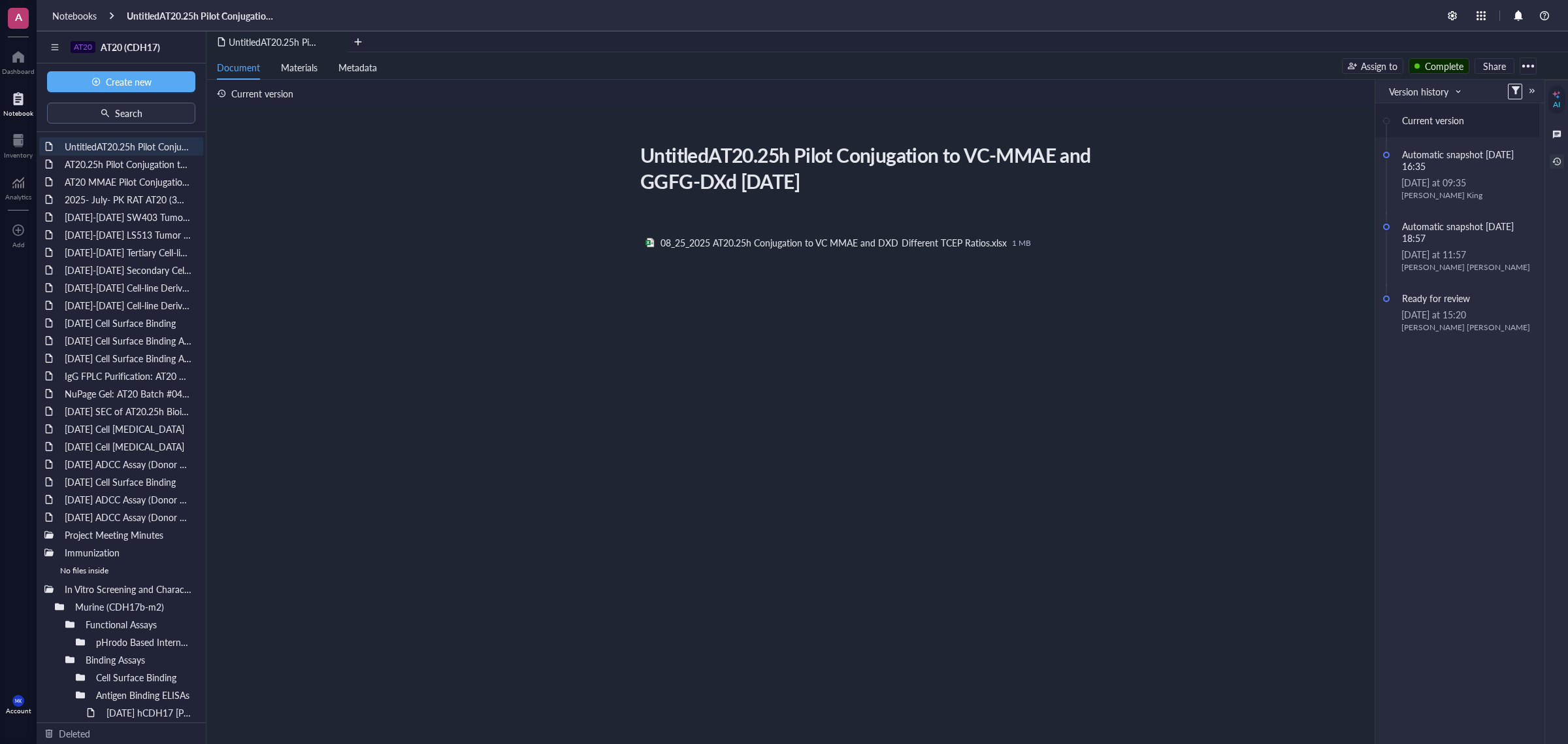
click at [1282, 335] on div "UntitledAT20.25h Pilot Conjugation to VC-MMAE and GGFG-DXd [DATE] UntitledAT20.…" at bounding box center [872, 323] width 1331 height 369
click at [1271, 322] on div "UntitledAT20.25h Pilot Conjugation to VC-MMAE and GGFG-DXd [DATE] UntitledAT20.…" at bounding box center [872, 323] width 1331 height 369
click at [737, 157] on div "UntitledAT20.25h Pilot Conjugation to VC-MMAE and GGFG-DXd [DATE]" at bounding box center [866, 168] width 465 height 59
click at [912, 170] on div "UntitledAT20.25h Pilot Conjugation to VC-MMAE and GGFG-DXd [DATE]" at bounding box center [866, 168] width 465 height 59
click at [1530, 86] on div at bounding box center [1533, 91] width 9 height 9
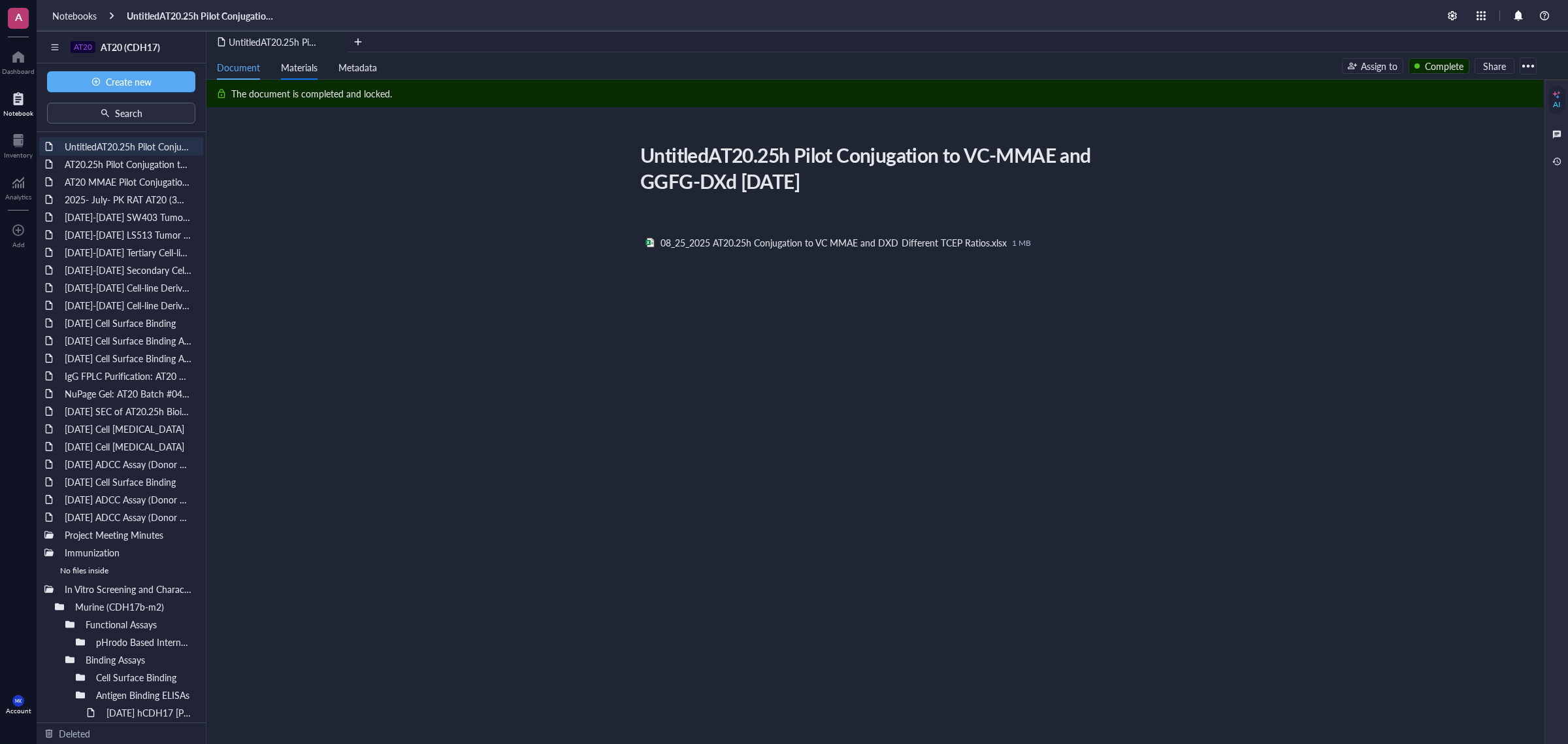
click at [330, 196] on div "UntitledAT20.25h Pilot Conjugation to VC-MMAE and GGFG-DXd [DATE] UntitledAT20.…" at bounding box center [872, 323] width 1331 height 369
